Goal: Task Accomplishment & Management: Manage account settings

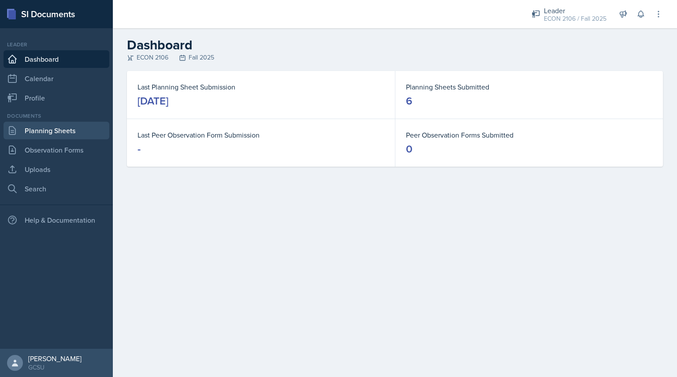
click at [63, 128] on link "Planning Sheets" at bounding box center [57, 131] width 106 height 18
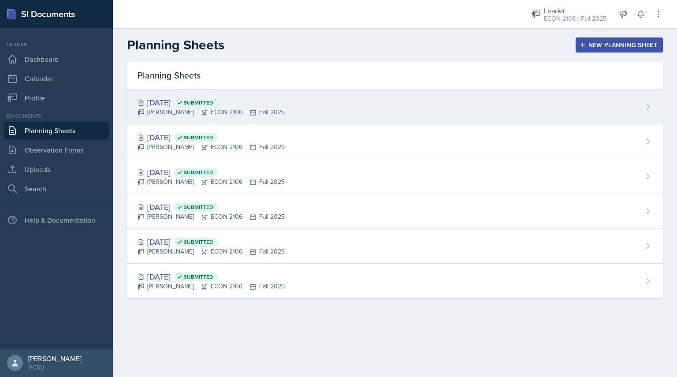
click at [345, 112] on div "[DATE] Submitted [PERSON_NAME] ECON 2106 Fall 2025" at bounding box center [395, 106] width 536 height 35
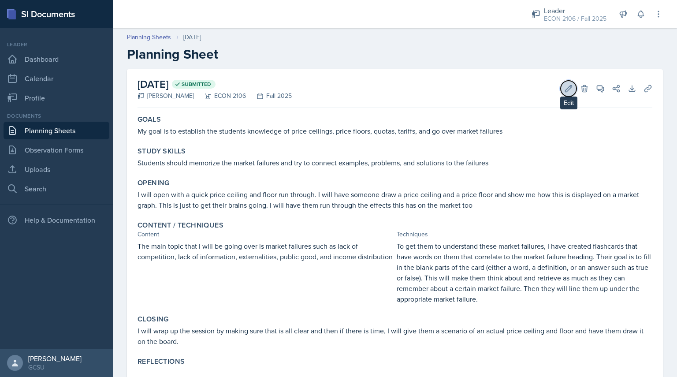
click at [564, 89] on icon at bounding box center [568, 88] width 9 height 9
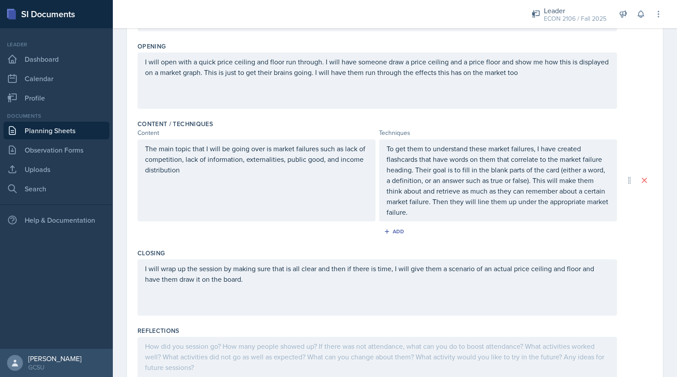
scroll to position [245, 0]
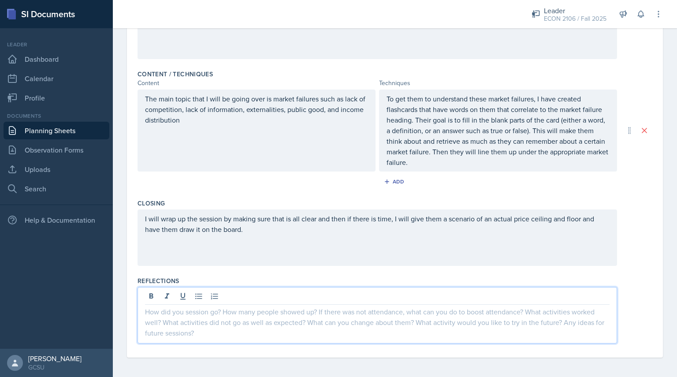
click at [337, 299] on div at bounding box center [376, 315] width 479 height 56
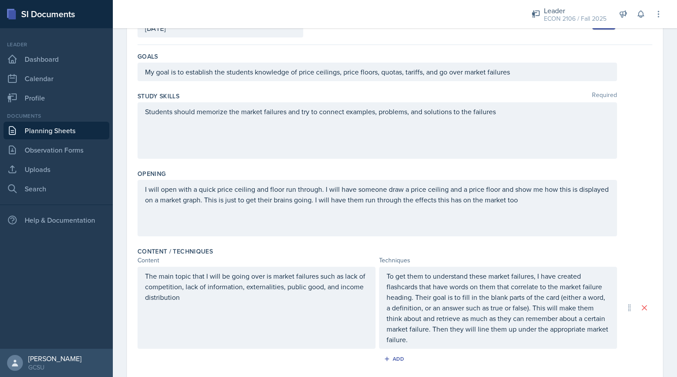
scroll to position [0, 0]
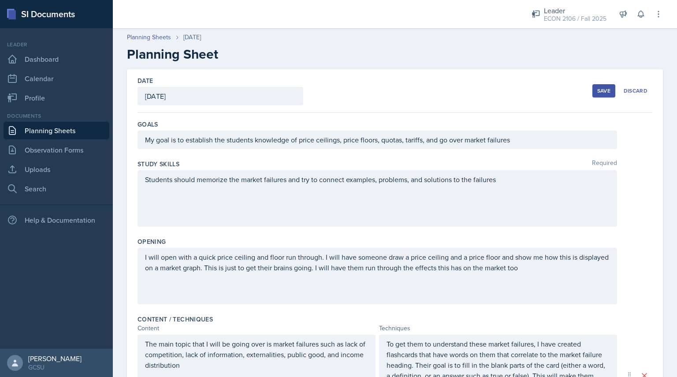
click at [597, 93] on div "Save" at bounding box center [603, 90] width 13 height 7
